Goal: Find specific page/section: Find specific page/section

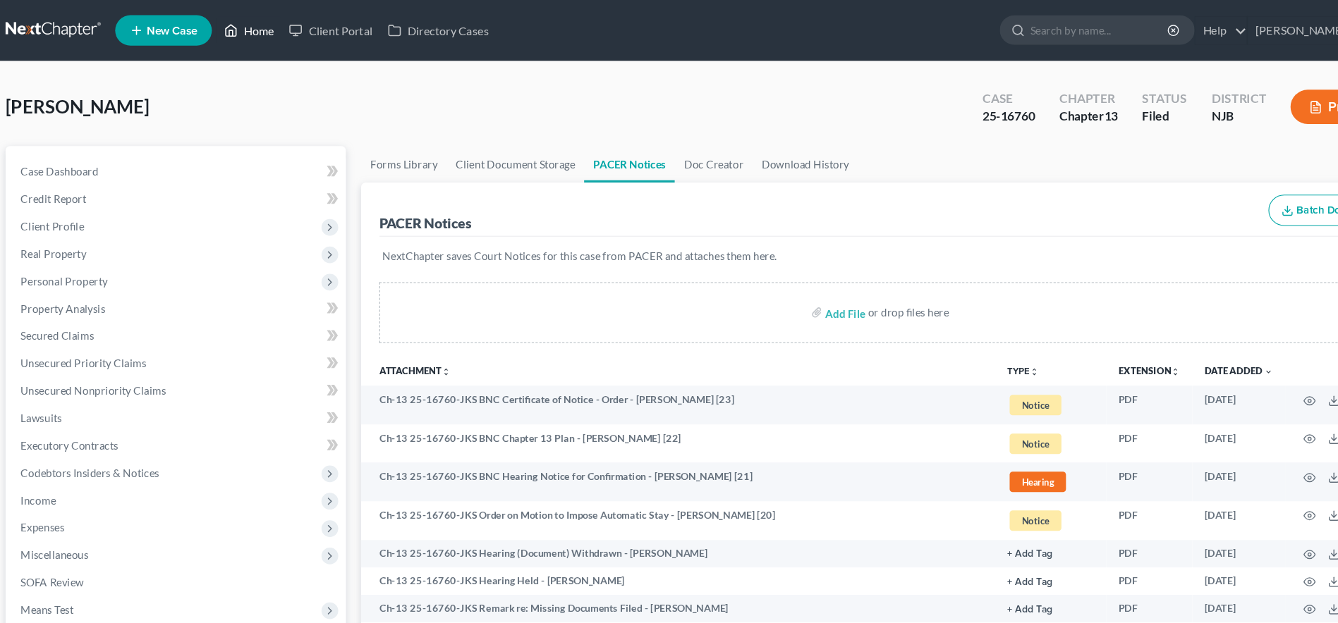
click at [246, 23] on link "Home" at bounding box center [242, 28] width 60 height 25
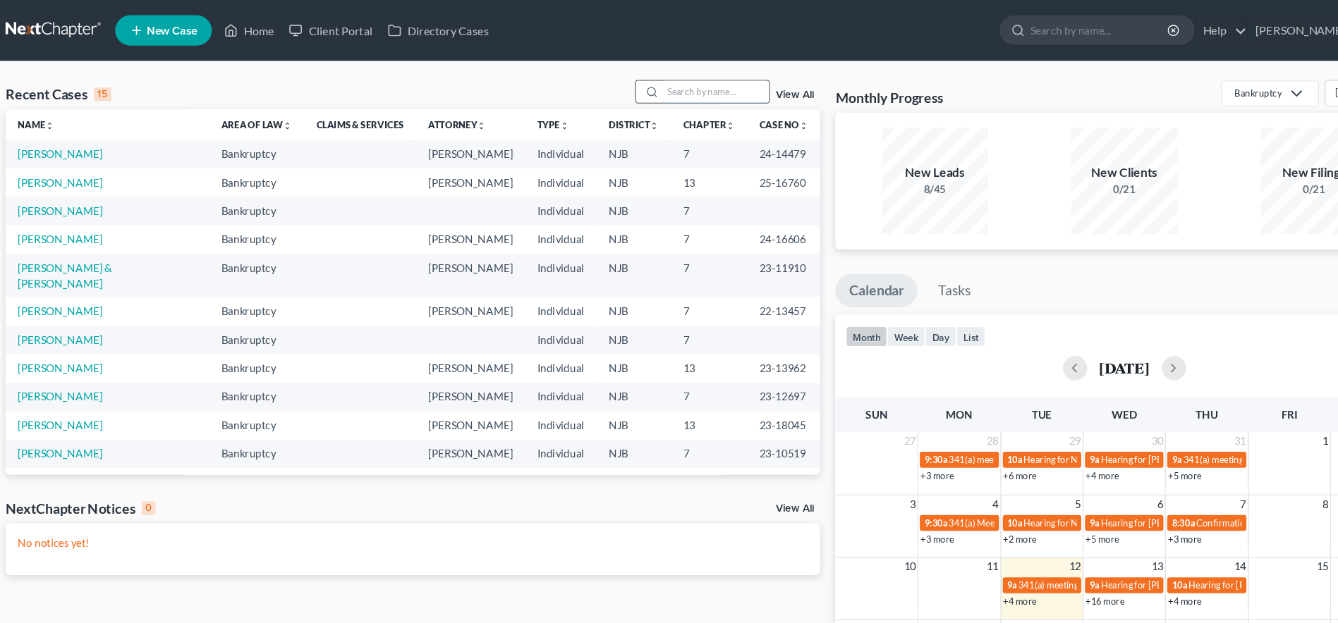
click at [642, 85] on input "search" at bounding box center [674, 85] width 99 height 20
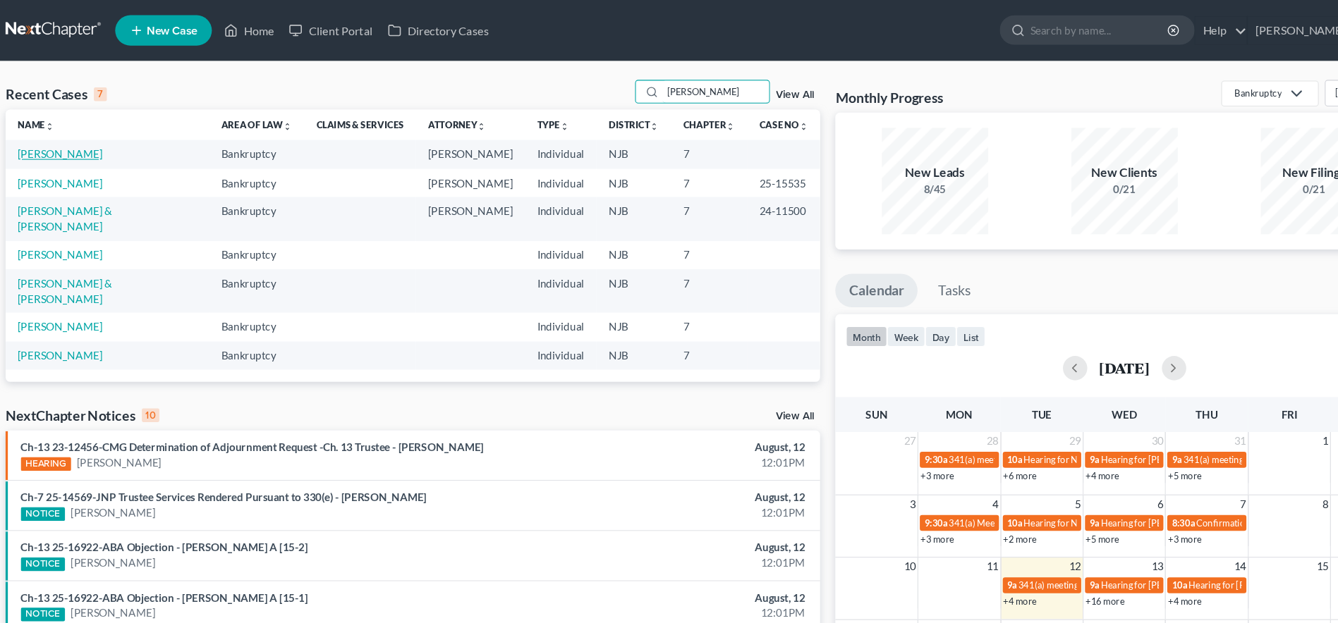
type input "[PERSON_NAME]"
click at [47, 138] on link "[PERSON_NAME]" at bounding box center [67, 143] width 78 height 12
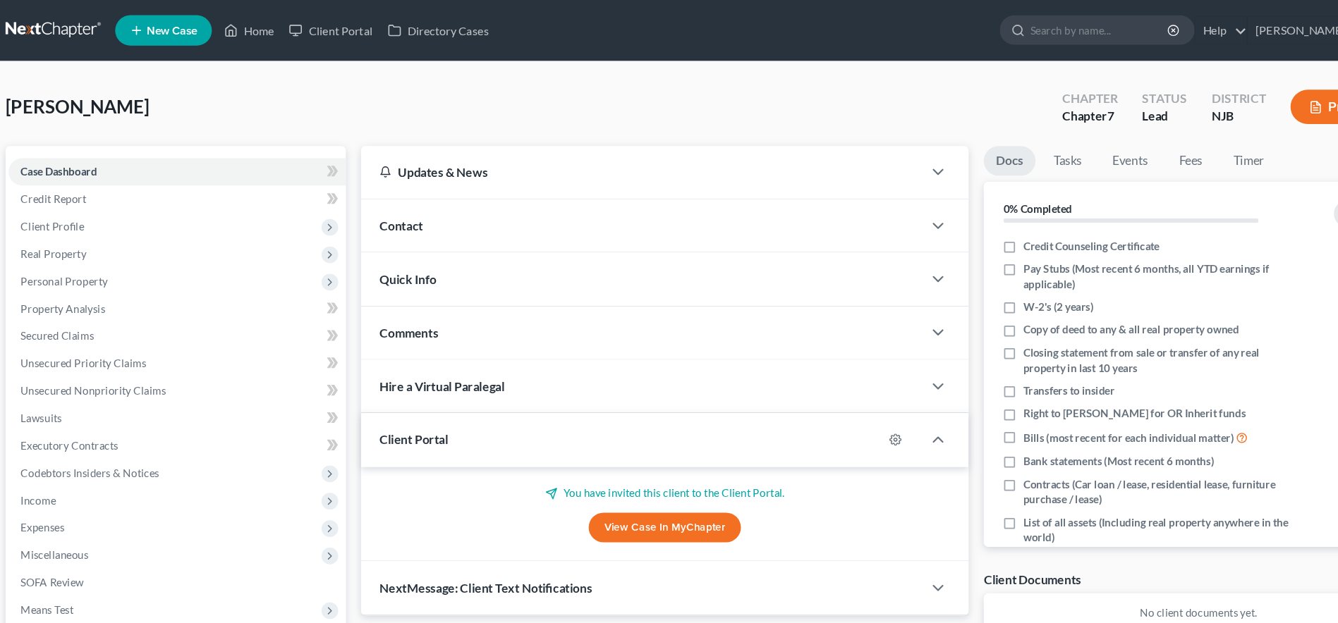
click at [248, 130] on div "[PERSON_NAME] Upgraded Chapter Chapter 7 Status Lead District NJB Preview" at bounding box center [669, 104] width 1304 height 61
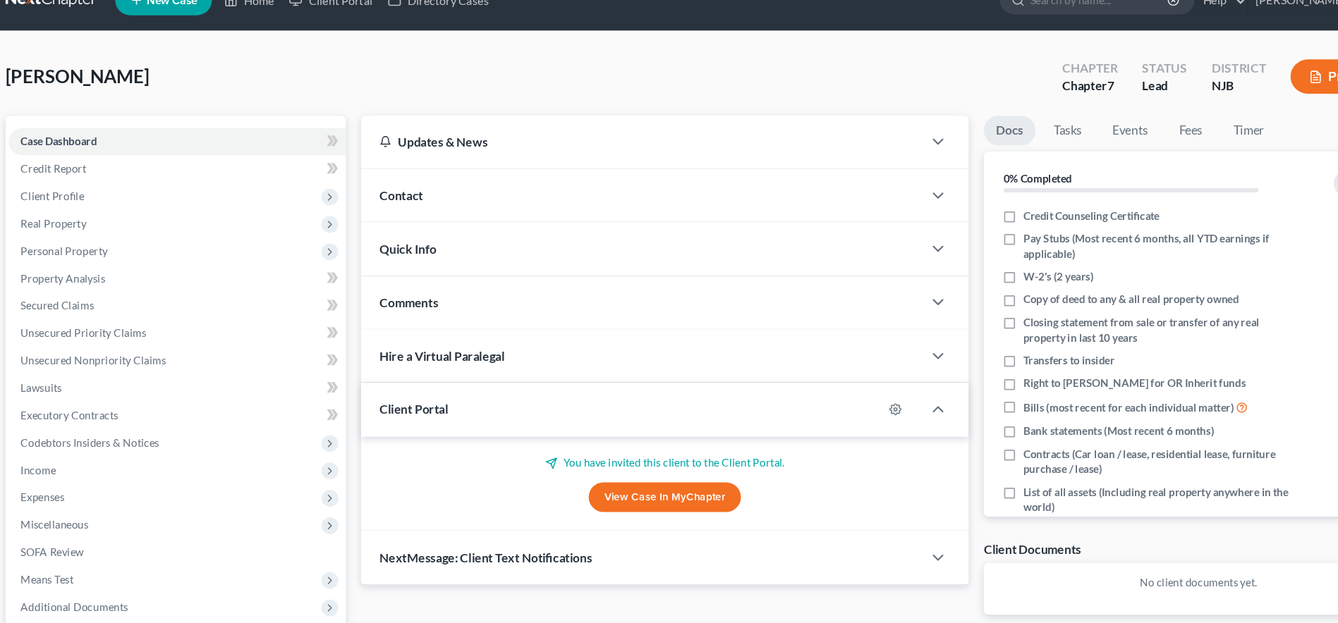
scroll to position [67, 0]
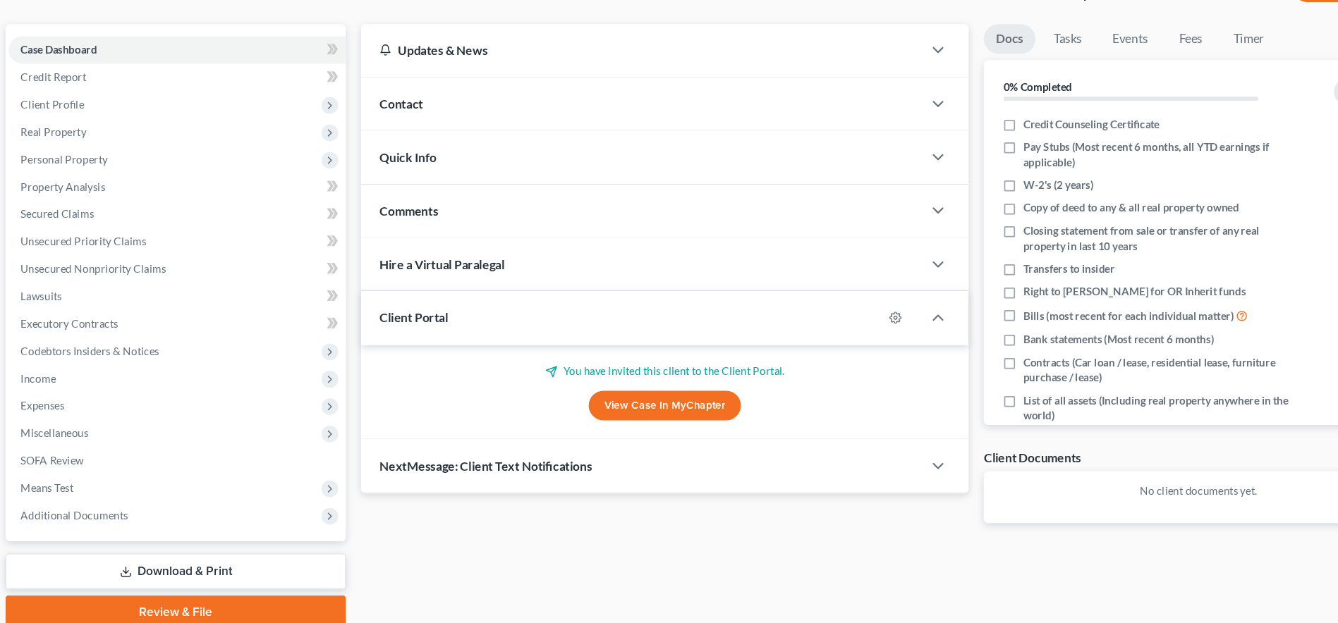
click at [408, 344] on span "Client Portal" at bounding box center [394, 340] width 63 height 13
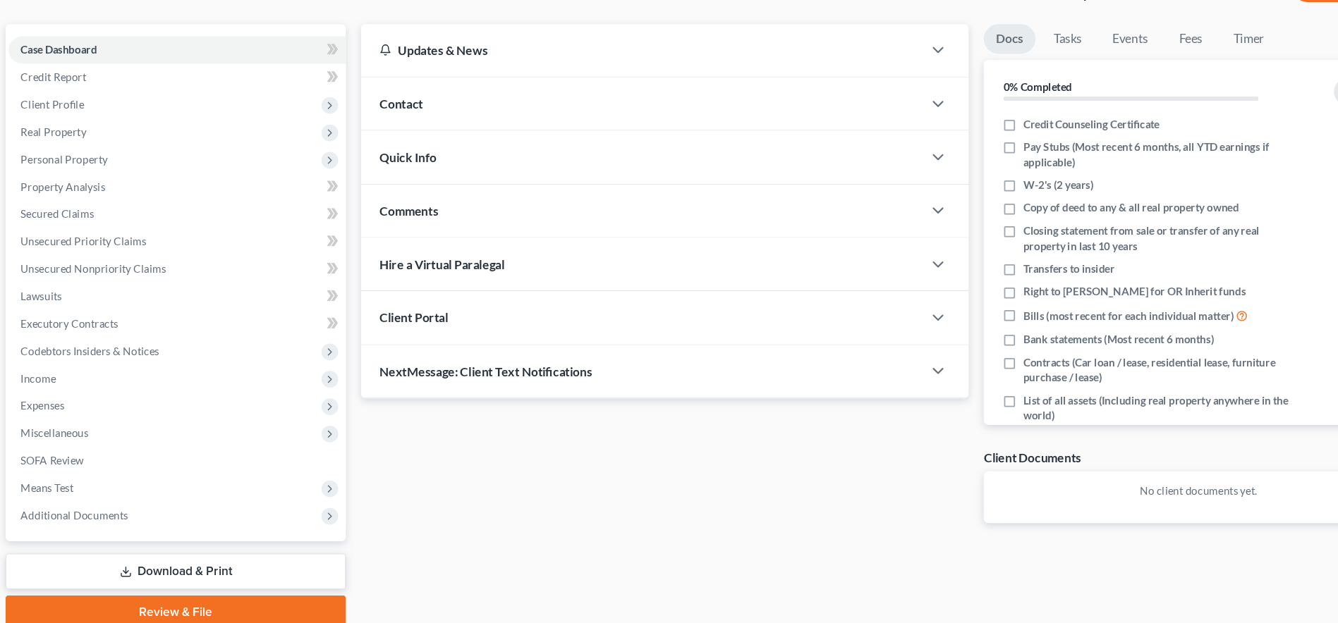
click at [408, 344] on span "Client Portal" at bounding box center [394, 340] width 63 height 13
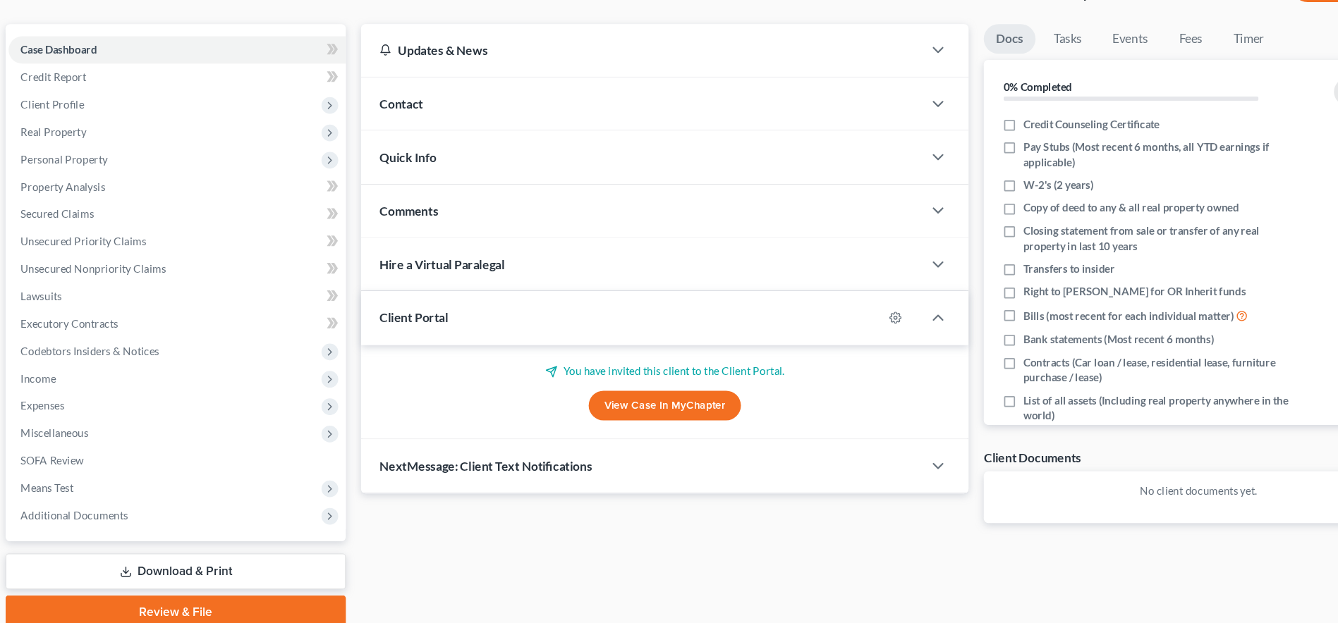
click at [616, 414] on link "View Case in MyChapter" at bounding box center [627, 422] width 141 height 28
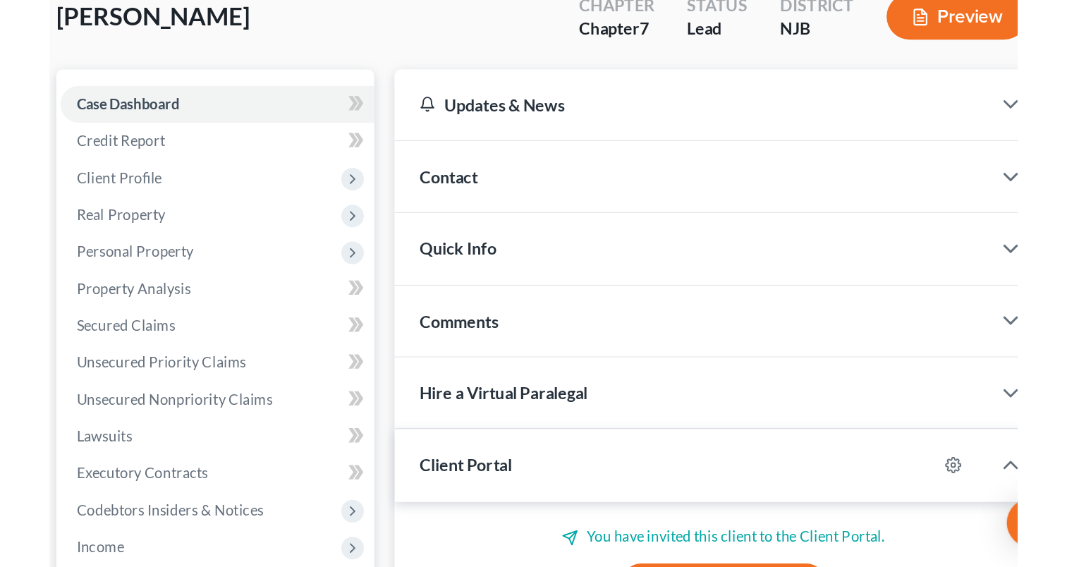
scroll to position [82, 0]
